Goal: Register for event/course

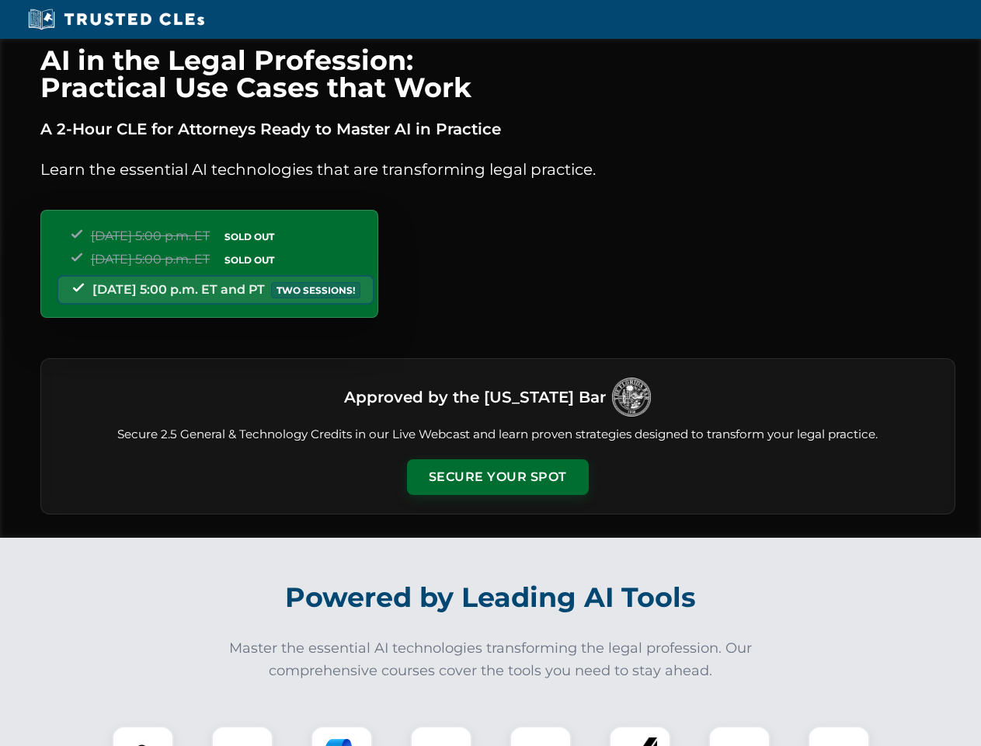
click at [497, 477] on button "Secure Your Spot" at bounding box center [498, 477] width 182 height 36
click at [143, 736] on img at bounding box center [142, 756] width 45 height 45
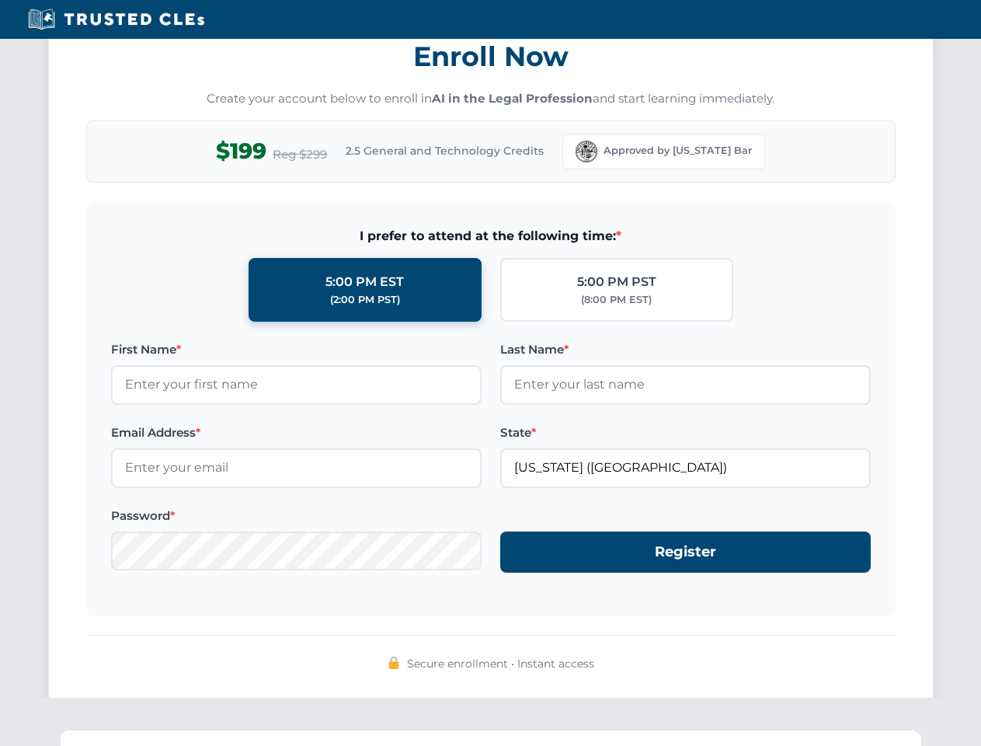
scroll to position [1525, 0]
